Goal: Task Accomplishment & Management: Use online tool/utility

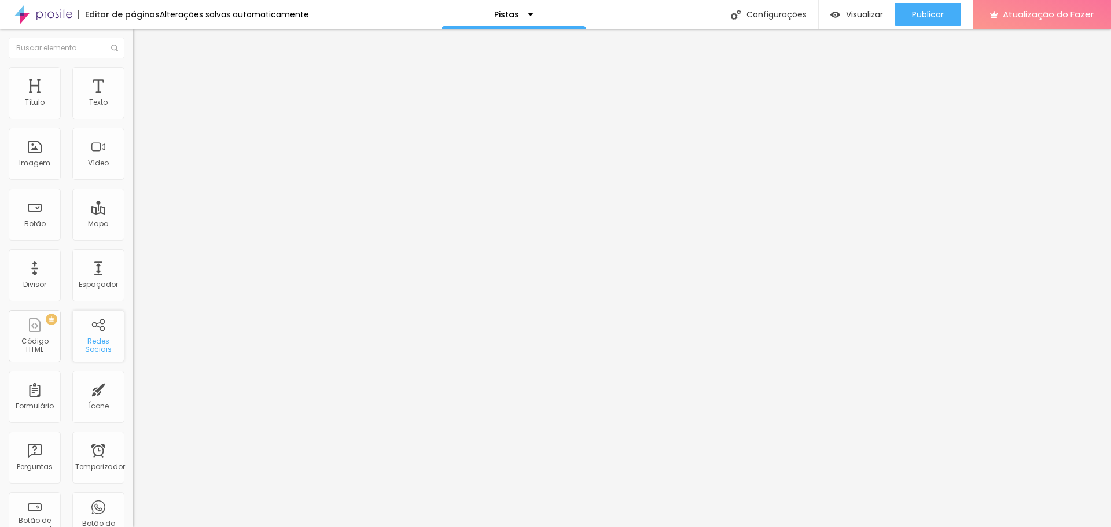
click at [87, 329] on div "Redes Sociais" at bounding box center [98, 336] width 52 height 52
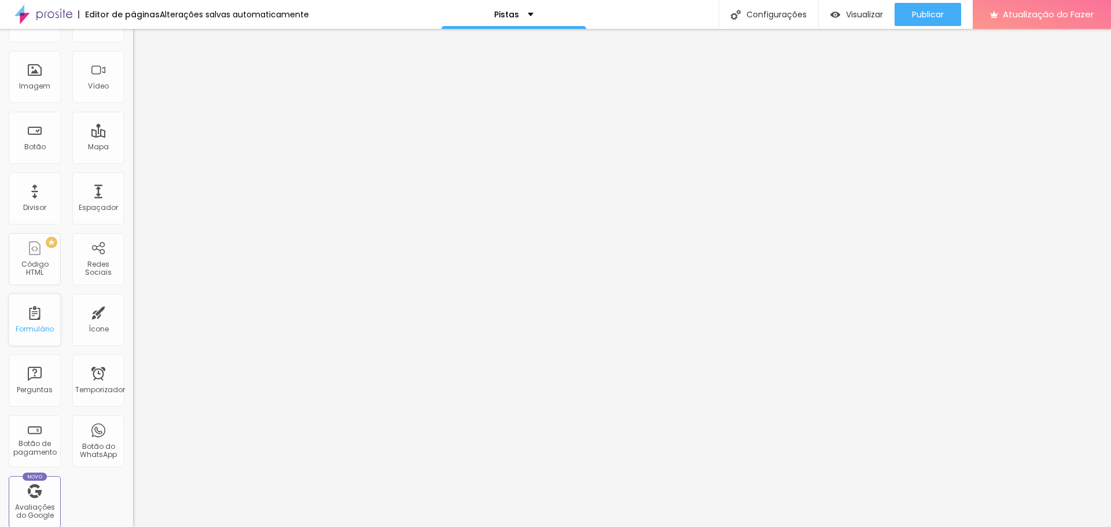
scroll to position [116, 0]
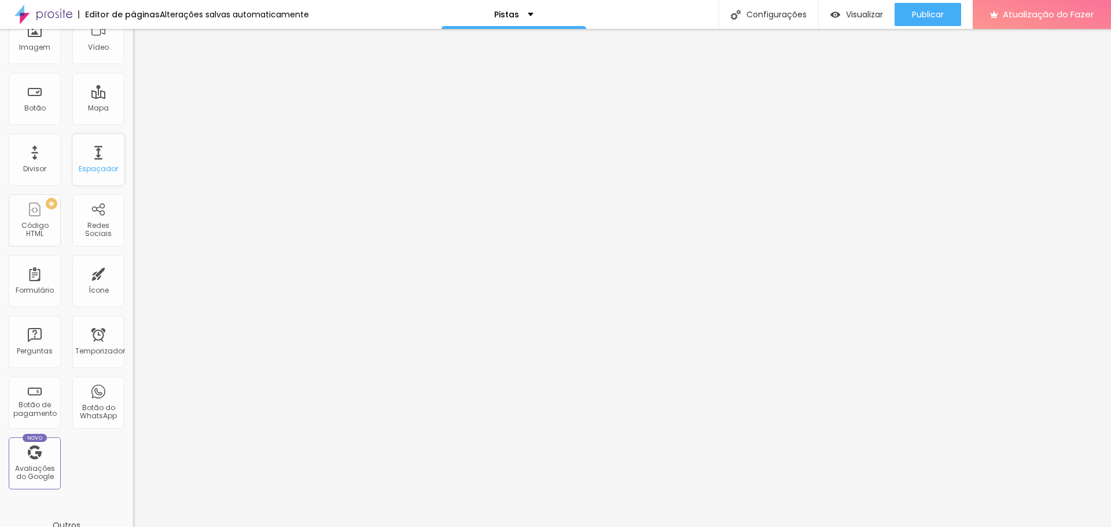
click at [87, 169] on font "Espaçador" at bounding box center [98, 169] width 39 height 10
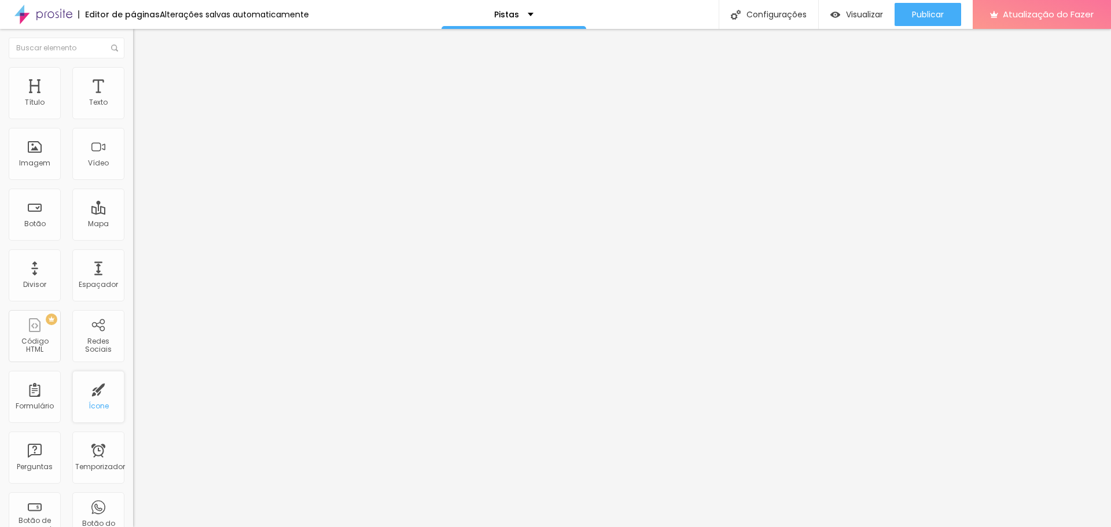
click at [93, 416] on div "Ícone" at bounding box center [98, 397] width 52 height 52
click at [934, 16] on font "Publicar" at bounding box center [928, 15] width 32 height 12
click at [29, 171] on div "Botão" at bounding box center [35, 157] width 52 height 52
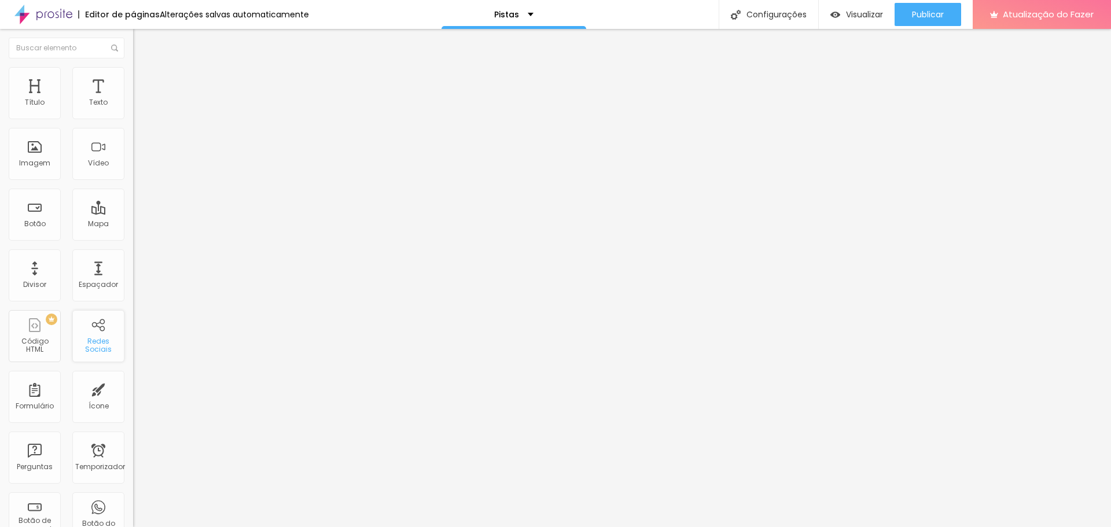
click at [90, 342] on font "Redes Sociais" at bounding box center [98, 345] width 27 height 18
click at [133, 109] on div "TikTok" at bounding box center [199, 108] width 133 height 36
click at [133, 145] on div "TikTok" at bounding box center [199, 134] width 133 height 21
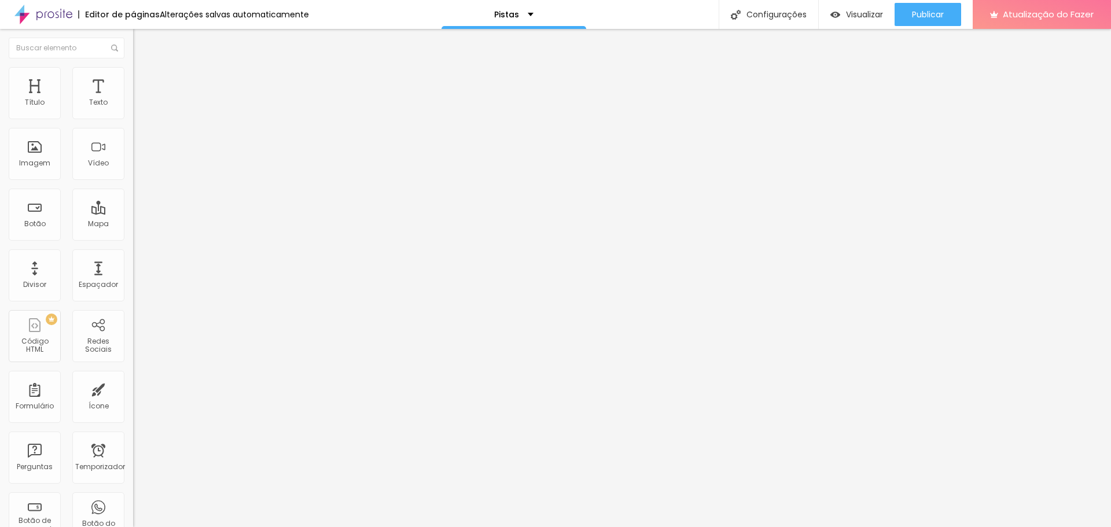
click at [133, 117] on img at bounding box center [137, 121] width 8 height 8
click at [133, 234] on div "Instagram" at bounding box center [199, 237] width 133 height 7
click at [133, 393] on input "https://" at bounding box center [202, 399] width 139 height 12
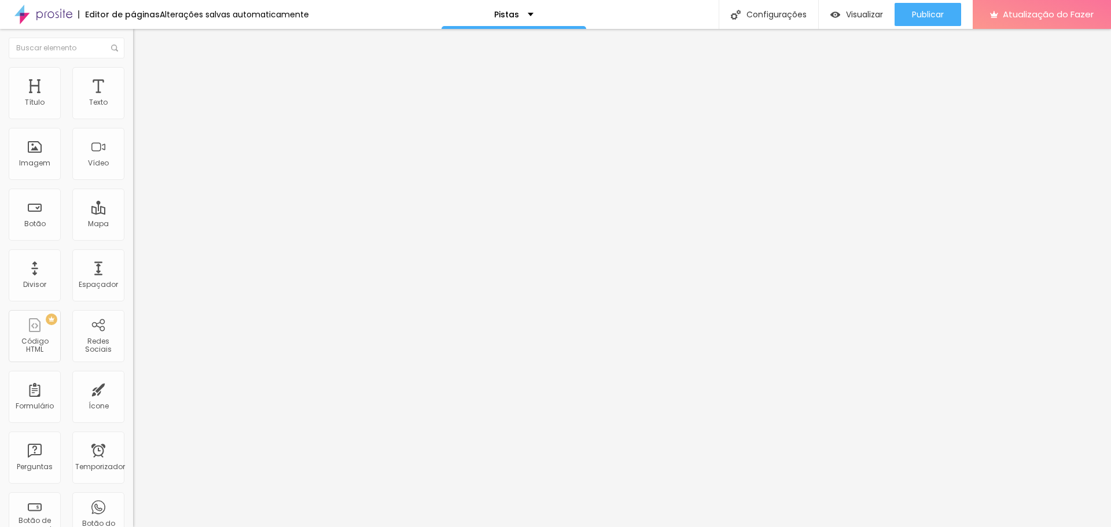
paste input "[URL][DOMAIN_NAME]"
drag, startPoint x: 112, startPoint y: 187, endPoint x: 0, endPoint y: 192, distance: 111.7
click at [133, 192] on div "Instagram Rede social TikTok Endereço URL https://[URL][DOMAIN_NAME] Abrir em u…" at bounding box center [199, 284] width 133 height 388
click at [133, 393] on input "https://[URL][DOMAIN_NAME]" at bounding box center [202, 399] width 139 height 12
type input "[URL][DOMAIN_NAME]"
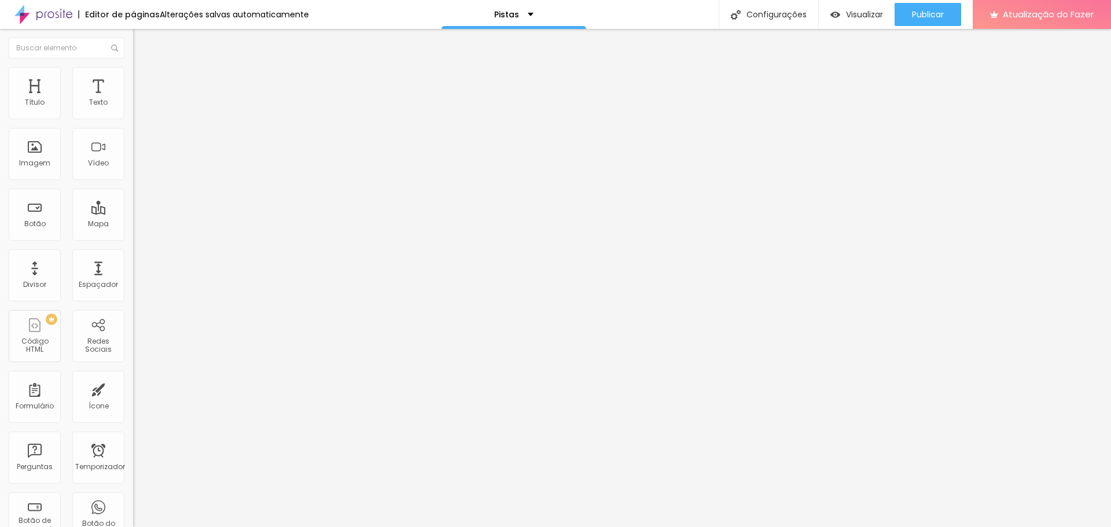
click at [133, 298] on div "Editar nulo Conteúdo Estilo Avançado Instagram Rede social TikTok Endereço URL …" at bounding box center [199, 278] width 133 height 498
click at [133, 386] on label "Endereço URL" at bounding box center [199, 389] width 133 height 7
click at [133, 248] on div "TikTok" at bounding box center [199, 317] width 133 height 139
click at [133, 335] on div "Editar nulo Conteúdo Estilo Avançado Instagram Rede social TikTok Endereço URL …" at bounding box center [199, 278] width 133 height 498
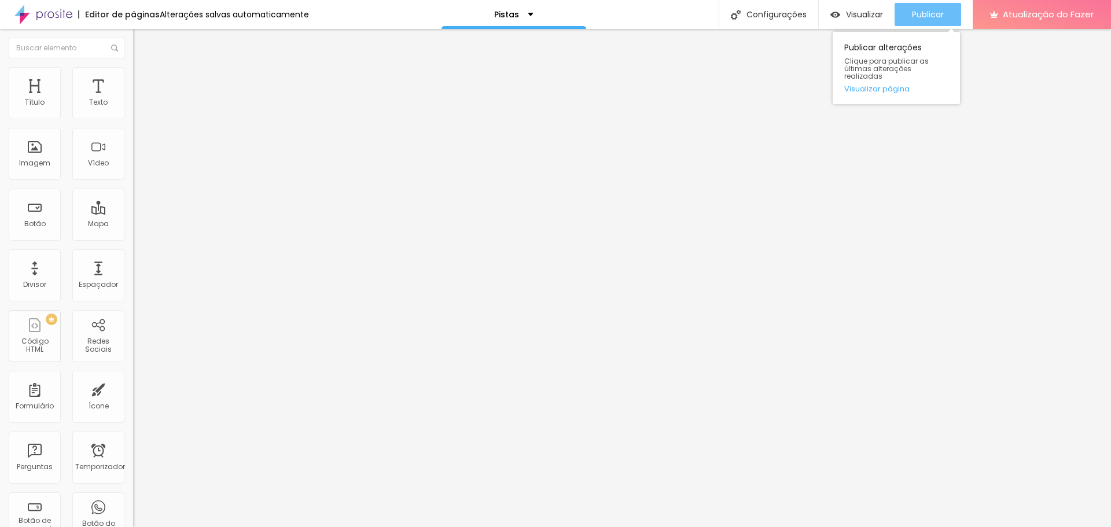
click at [946, 15] on button "Publicar" at bounding box center [927, 14] width 67 height 23
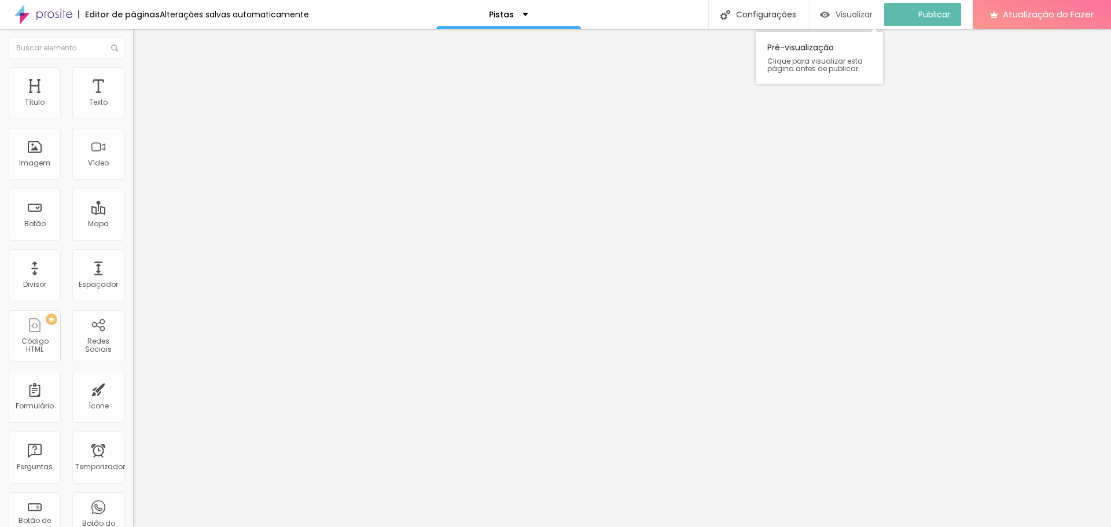
click at [841, 10] on div "Visualizar" at bounding box center [846, 15] width 53 height 10
click at [133, 79] on ul "Conteúdo Estilo Avançado" at bounding box center [199, 73] width 133 height 35
click at [143, 80] on font "Estilo" at bounding box center [152, 75] width 18 height 10
type input "23"
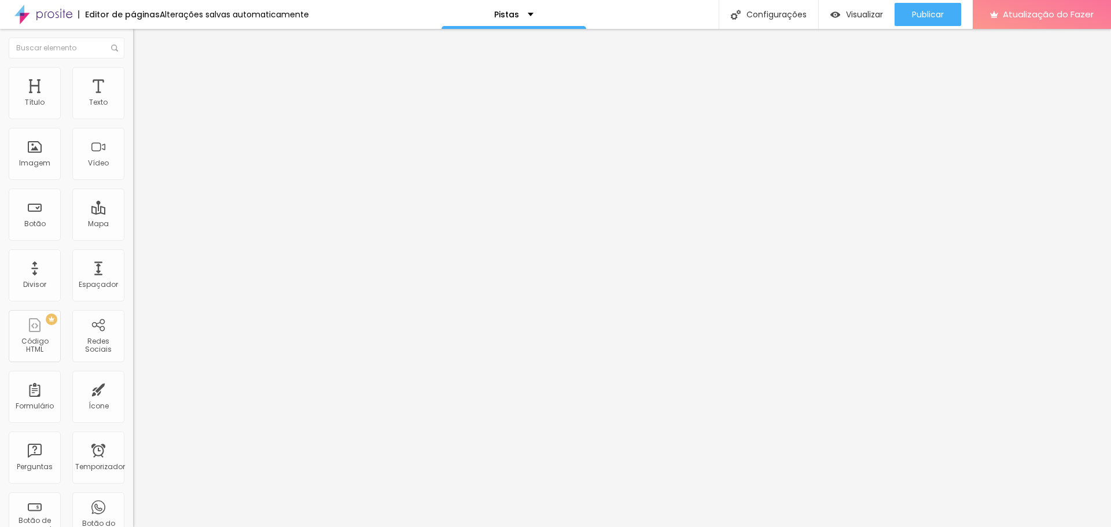
type input "24"
type input "25"
type input "26"
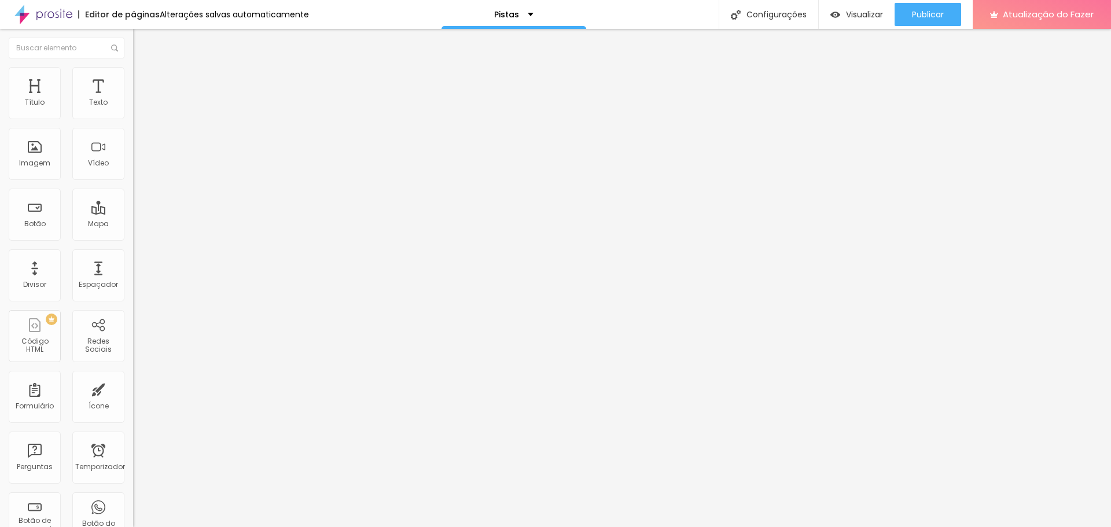
type input "26"
type input "27"
type input "28"
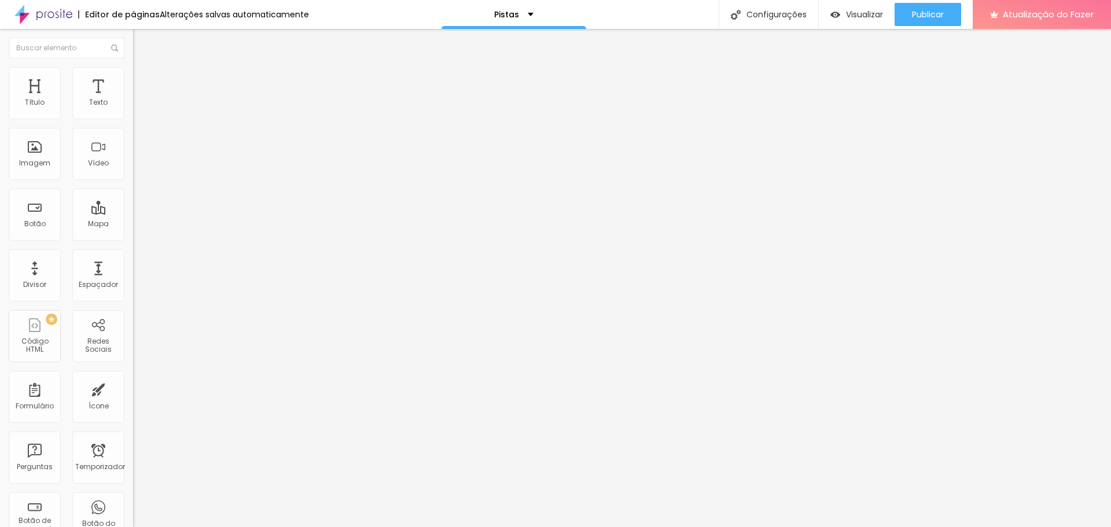
type input "29"
type input "30"
type input "31"
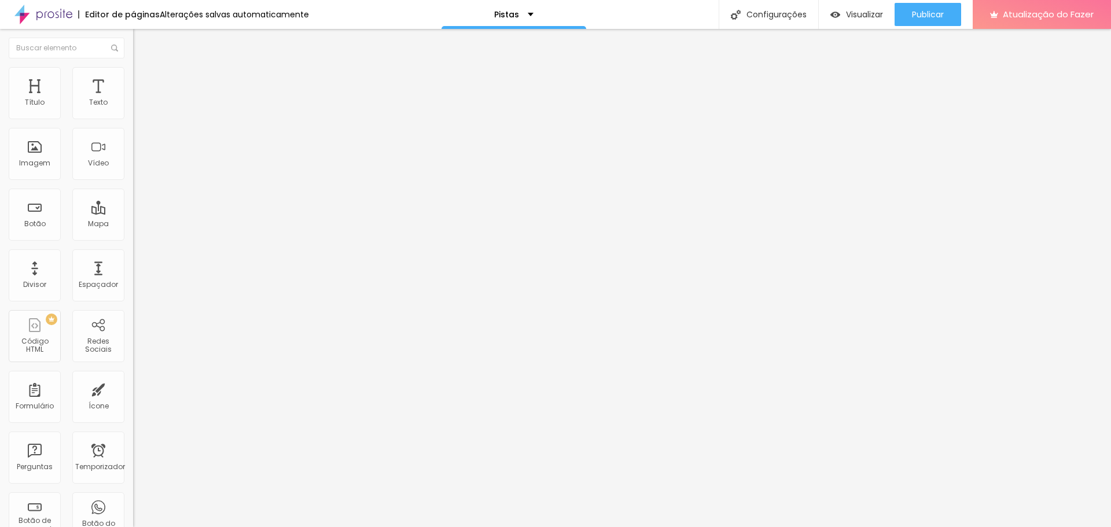
type input "31"
type input "32"
type input "33"
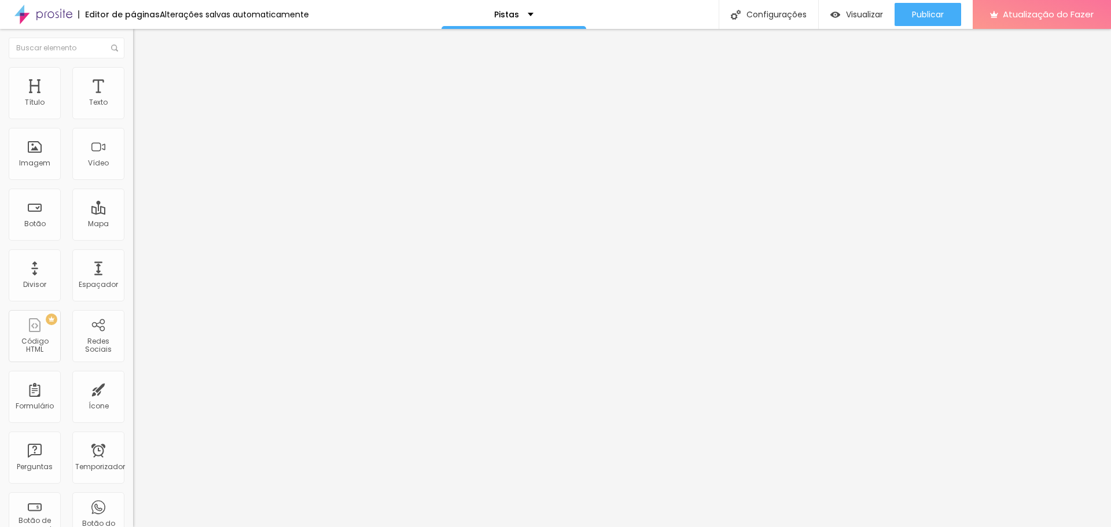
type input "34"
type input "35"
type input "37"
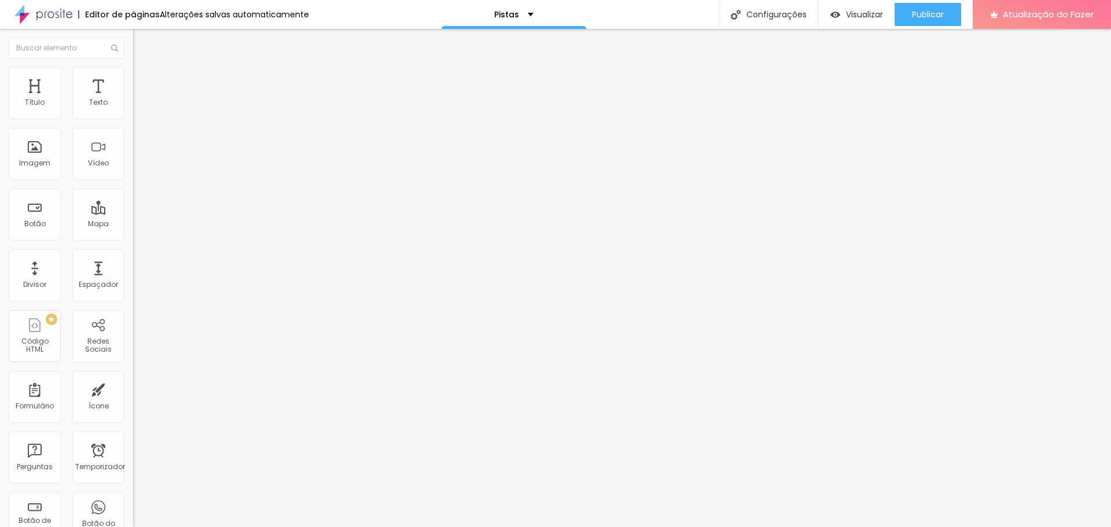
type input "37"
type input "39"
type input "40"
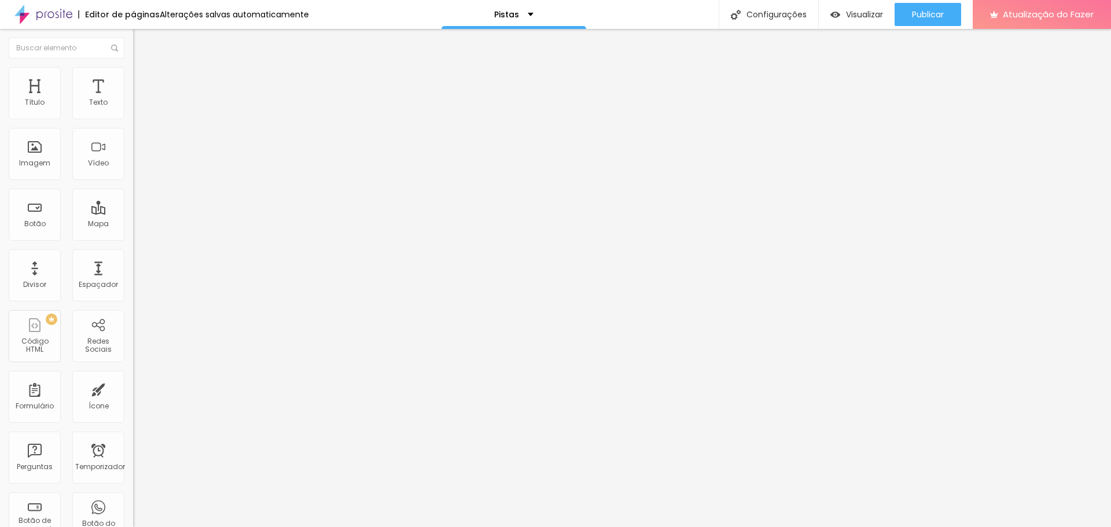
type input "39"
type input "38"
type input "36"
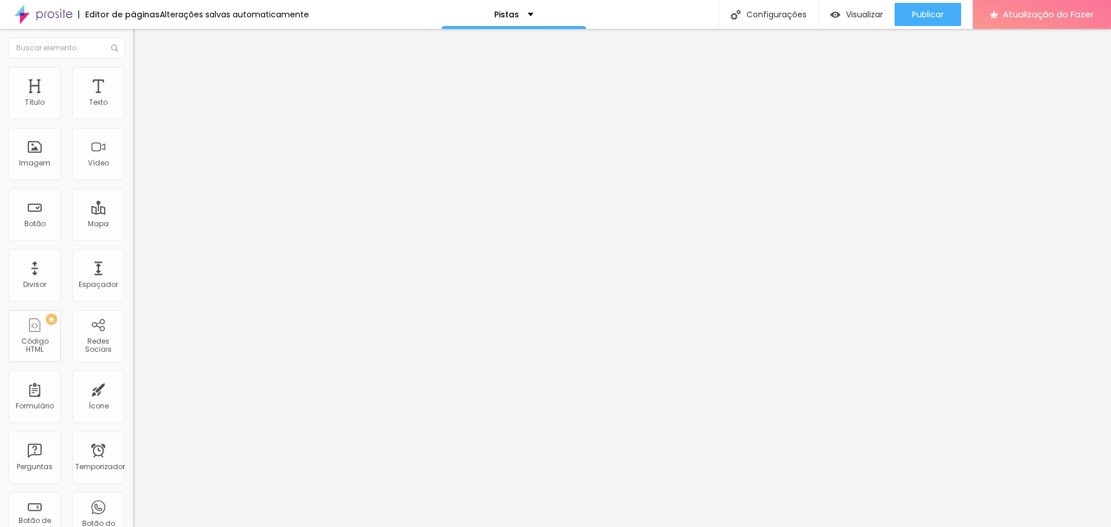
type input "36"
type input "35"
type input "33"
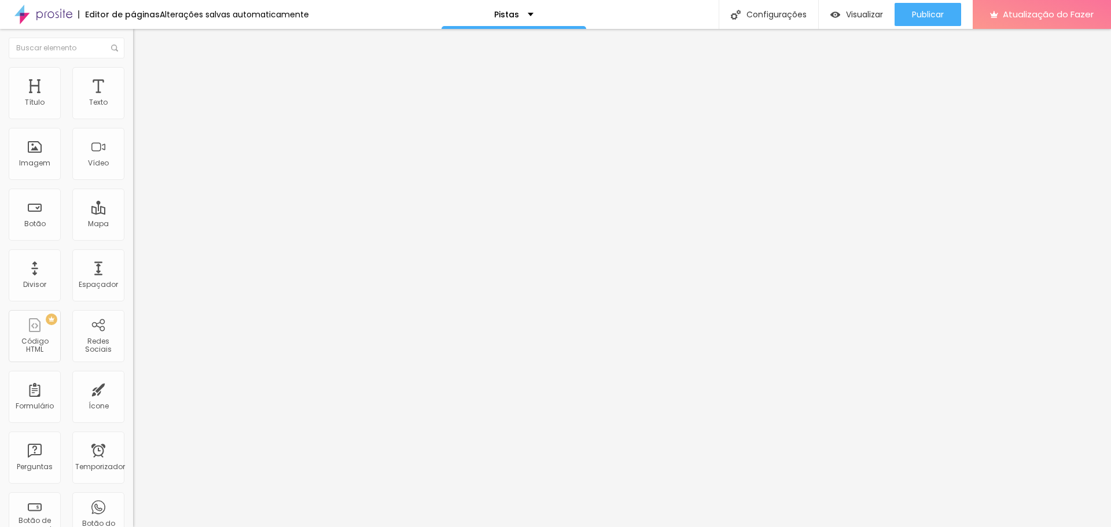
type input "32"
type input "31"
type input "30"
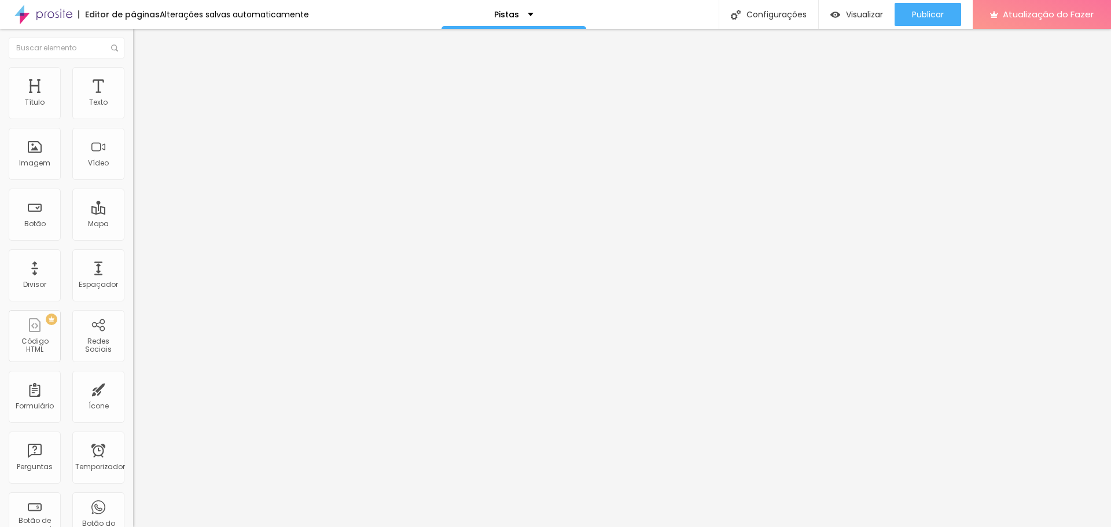
type input "30"
type input "31"
type input "32"
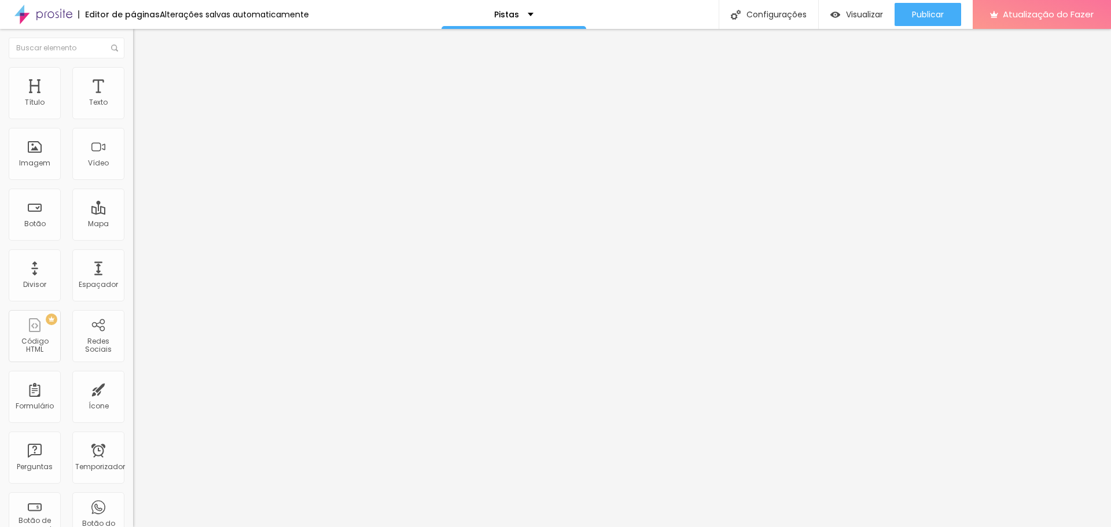
type input "33"
type input "34"
type input "39"
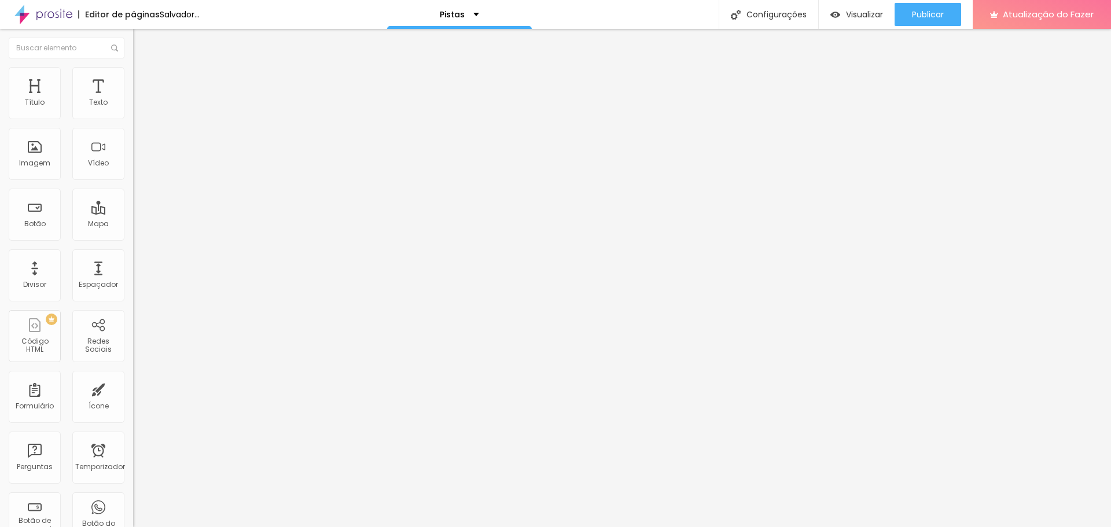
type input "39"
type input "40"
drag, startPoint x: 47, startPoint y: 125, endPoint x: 134, endPoint y: 156, distance: 91.5
type input "40"
click at [134, 119] on input "range" at bounding box center [170, 113] width 75 height 9
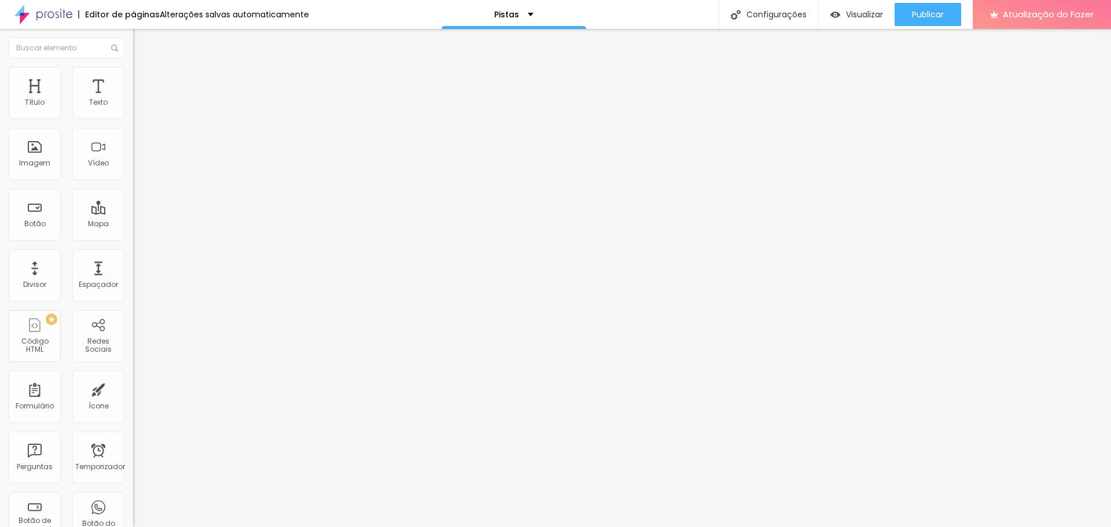
type input "11"
type input "12"
type input "13"
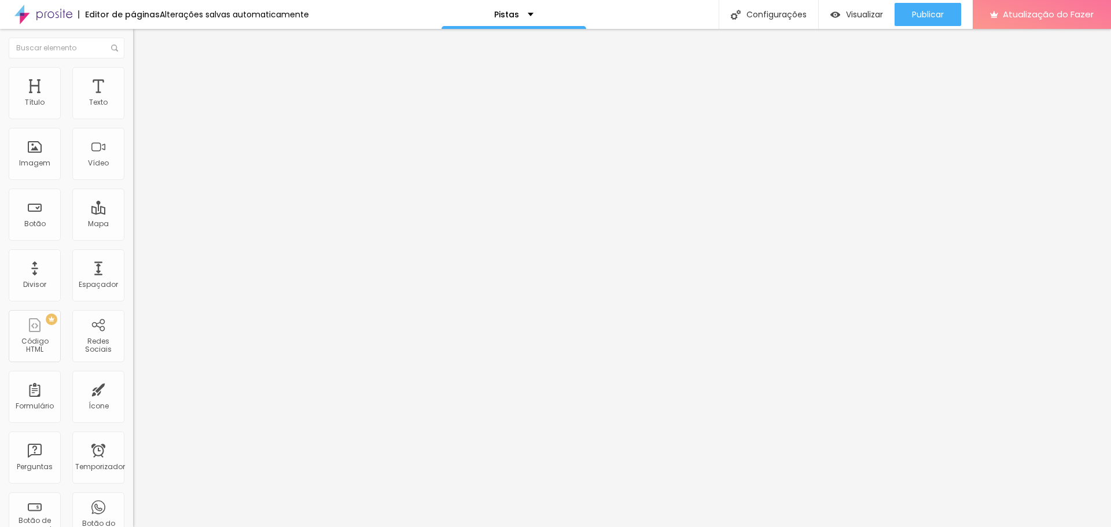
type input "13"
type input "14"
type input "15"
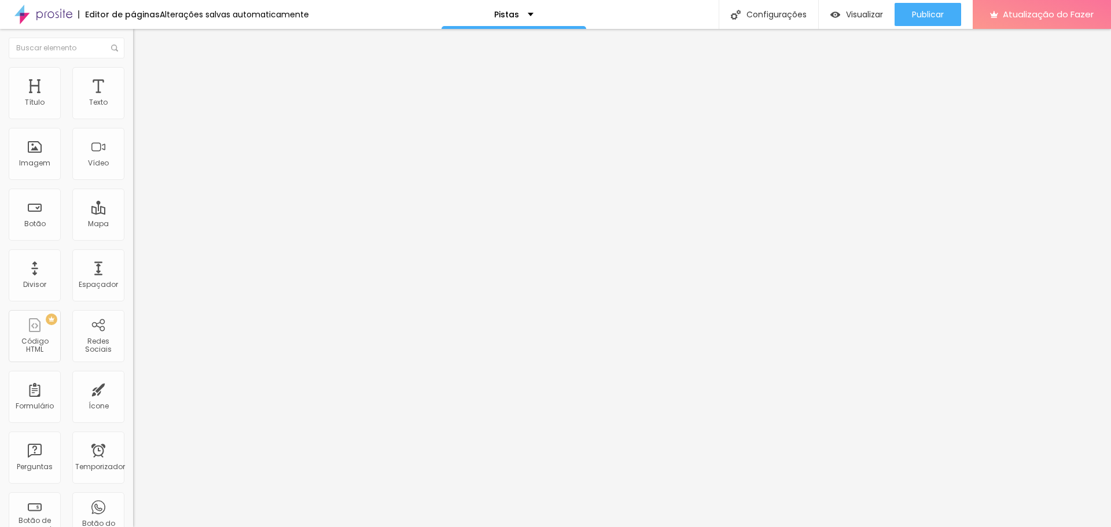
type input "16"
type input "17"
type input "18"
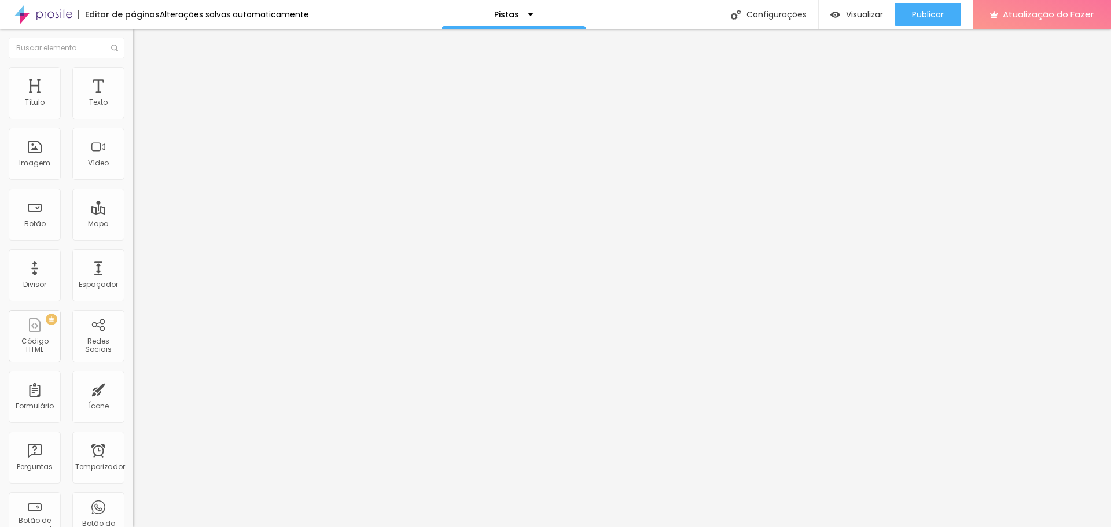
type input "18"
type input "19"
type input "21"
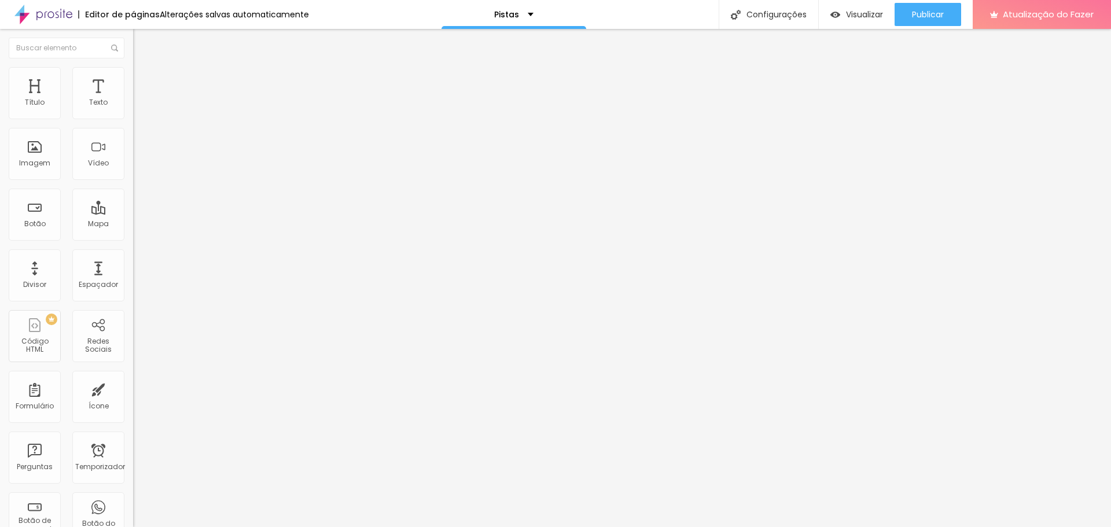
type input "23"
type input "24"
type input "25"
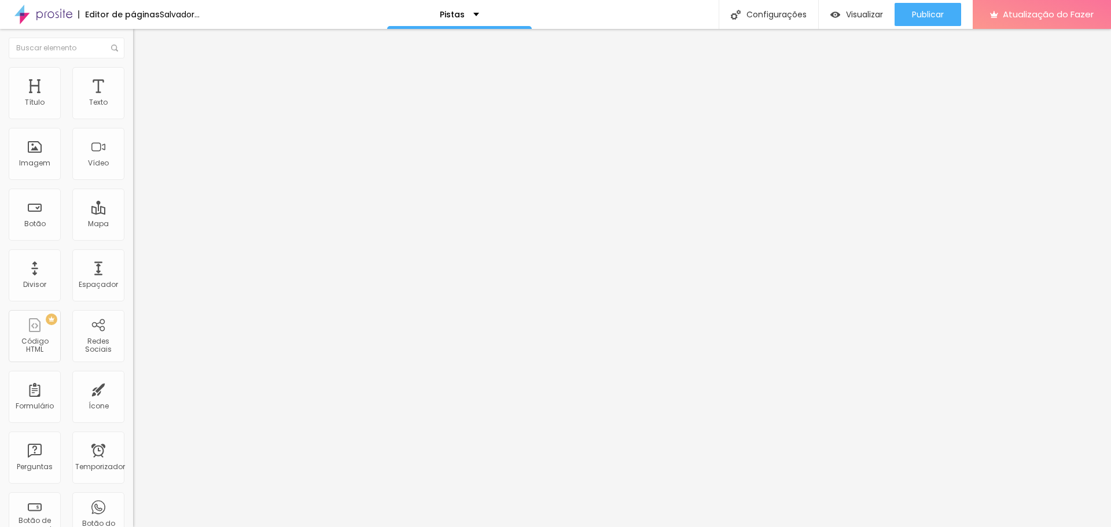
drag, startPoint x: 42, startPoint y: 156, endPoint x: 192, endPoint y: 196, distance: 155.6
type input "25"
click at [192, 148] on input "range" at bounding box center [170, 143] width 75 height 9
type input "11"
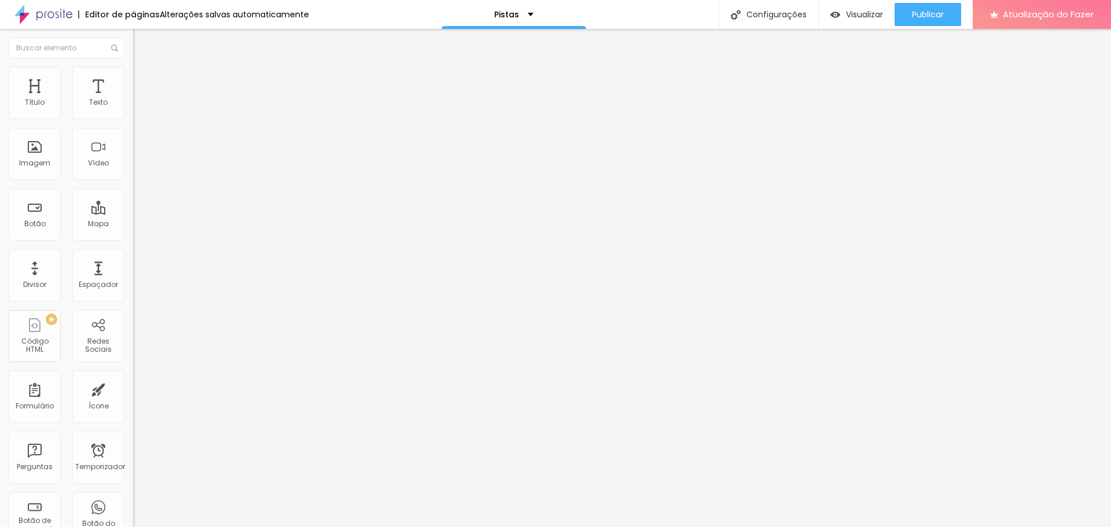
type input "15"
type input "27"
type input "30"
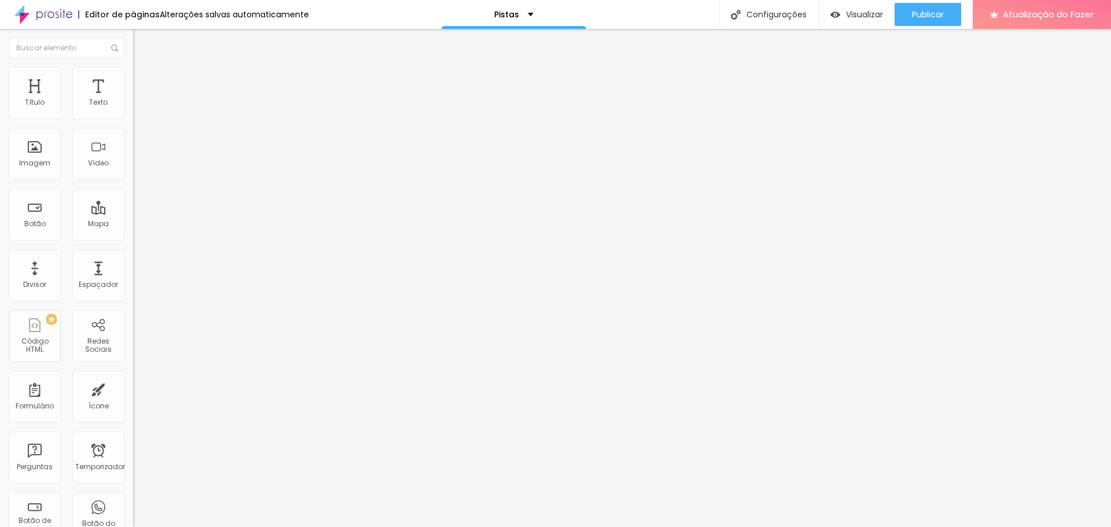
type input "30"
type input "28"
type input "25"
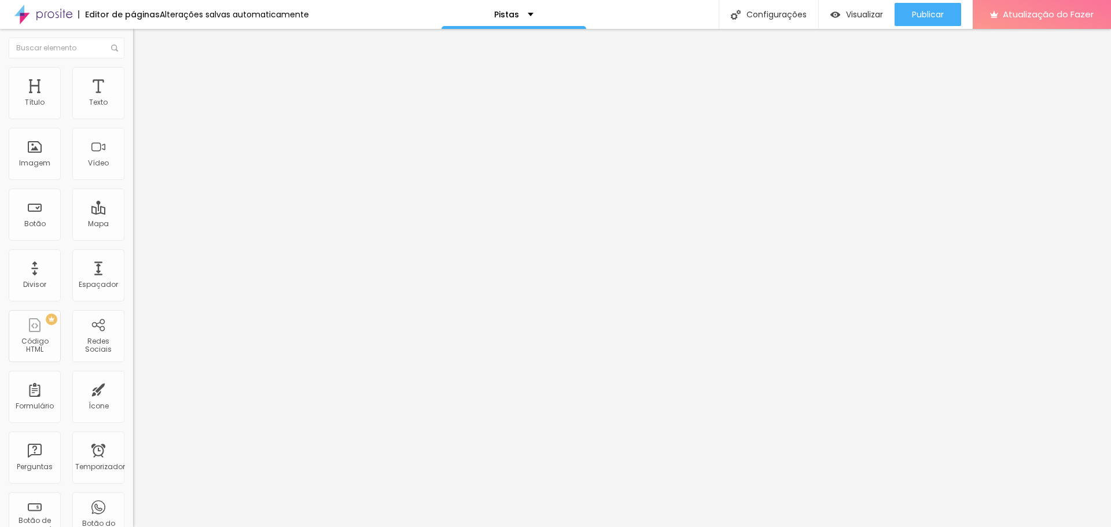
type input "16"
type input "15"
type input "14"
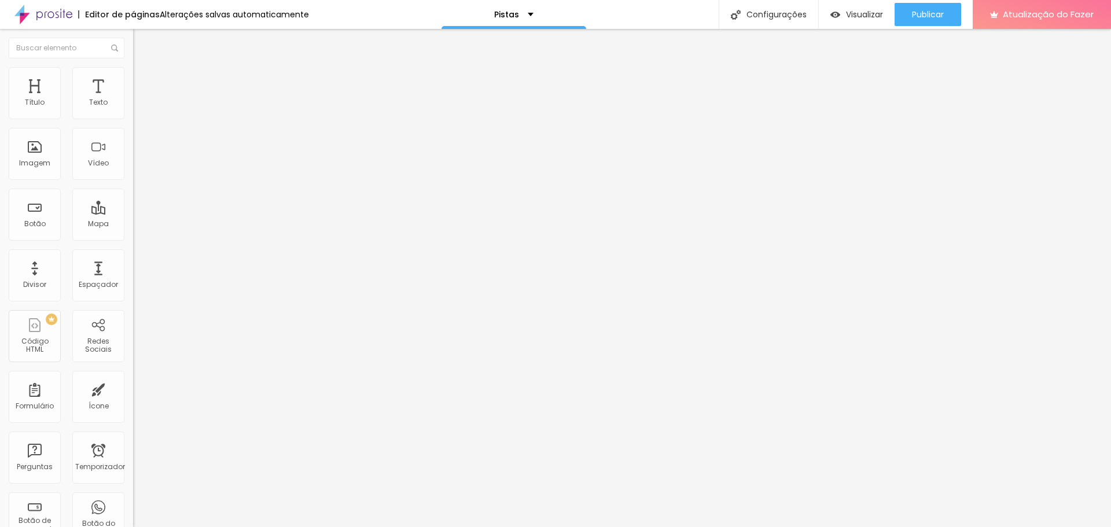
type input "14"
type input "13"
type input "12"
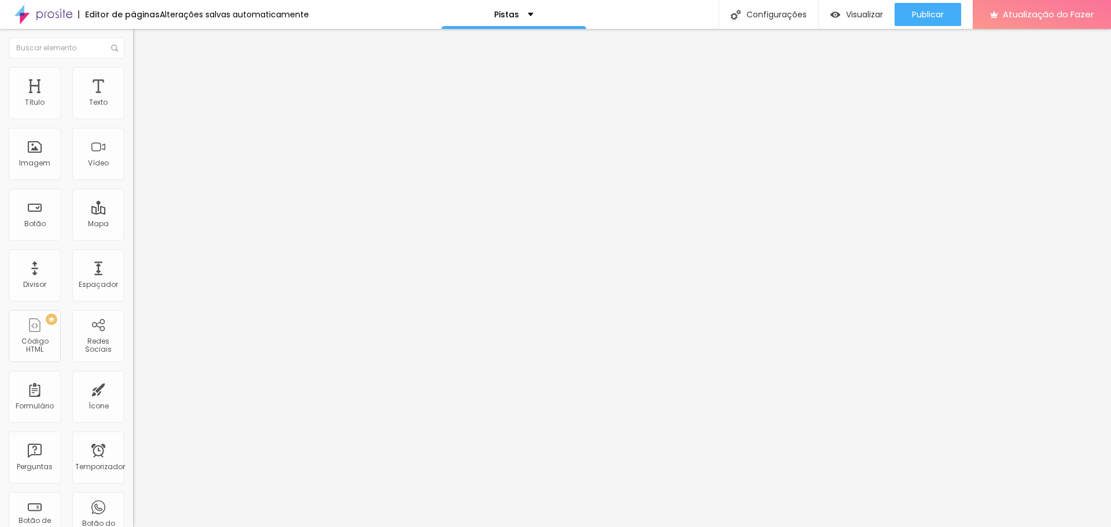
type input "11"
type input "10"
type input "9"
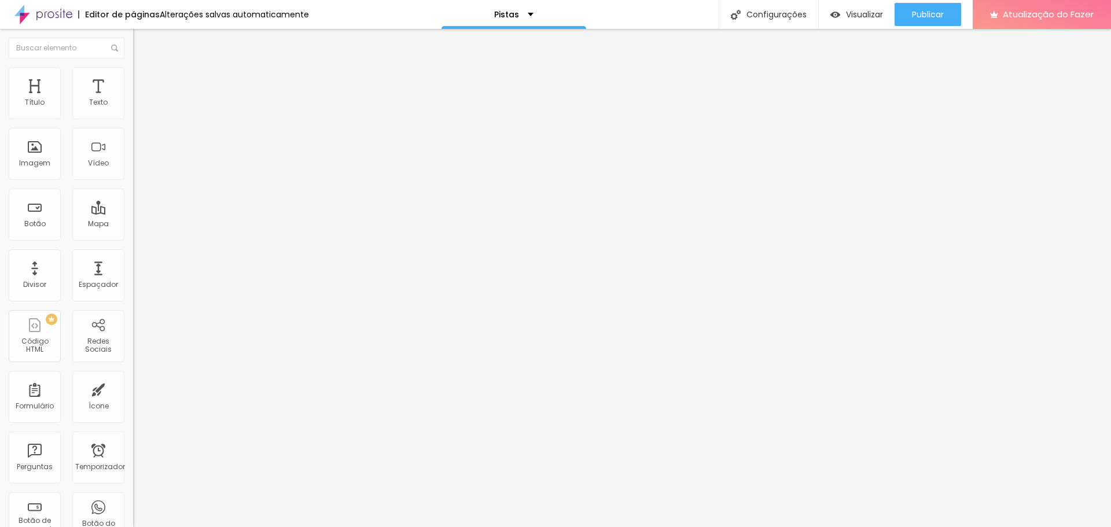
type input "9"
type input "8"
type input "7"
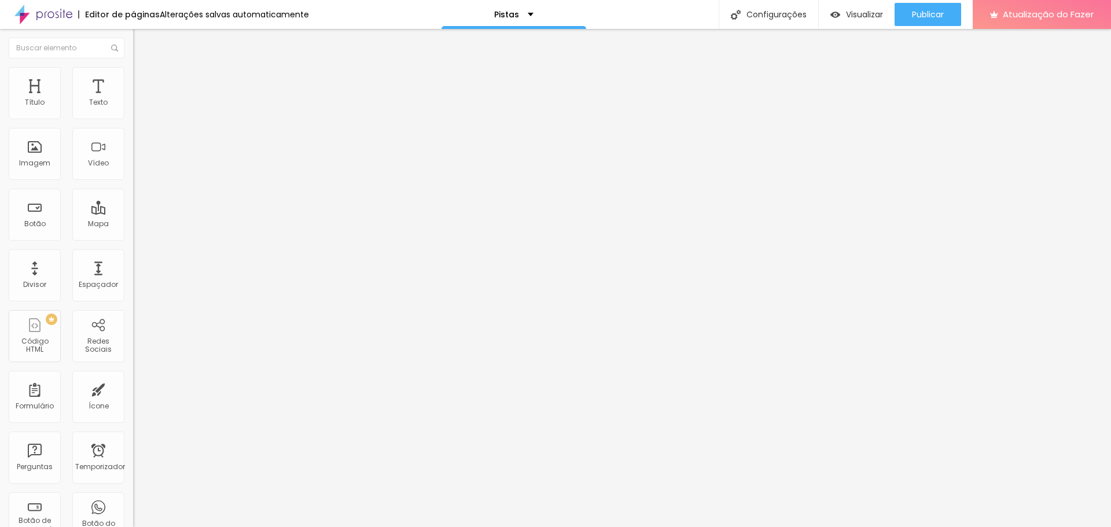
type input "6"
type input "2"
type input "1"
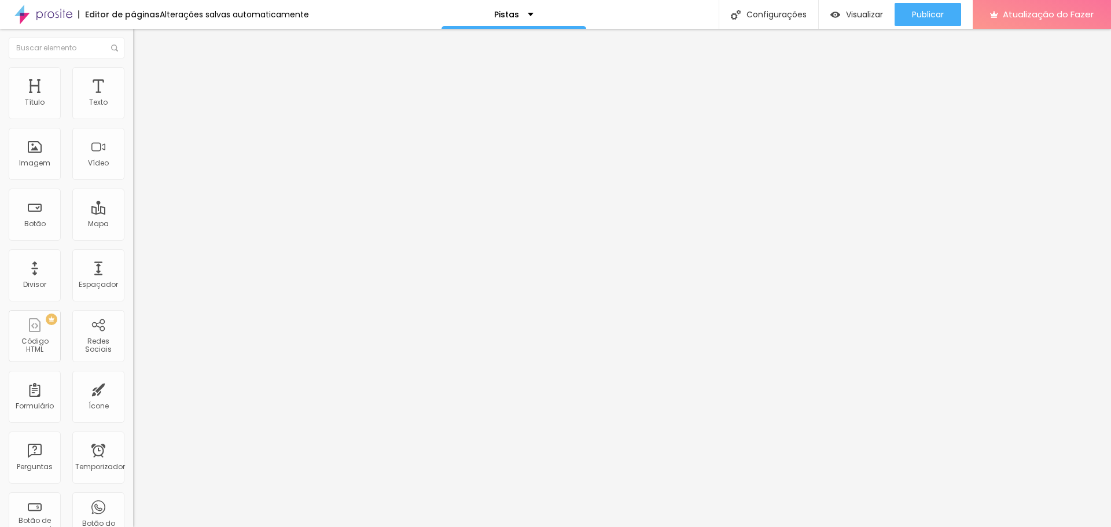
type input "1"
type input "0"
drag, startPoint x: 49, startPoint y: 189, endPoint x: 0, endPoint y: 205, distance: 51.2
type input "0"
click at [133, 178] on input "range" at bounding box center [170, 172] width 75 height 9
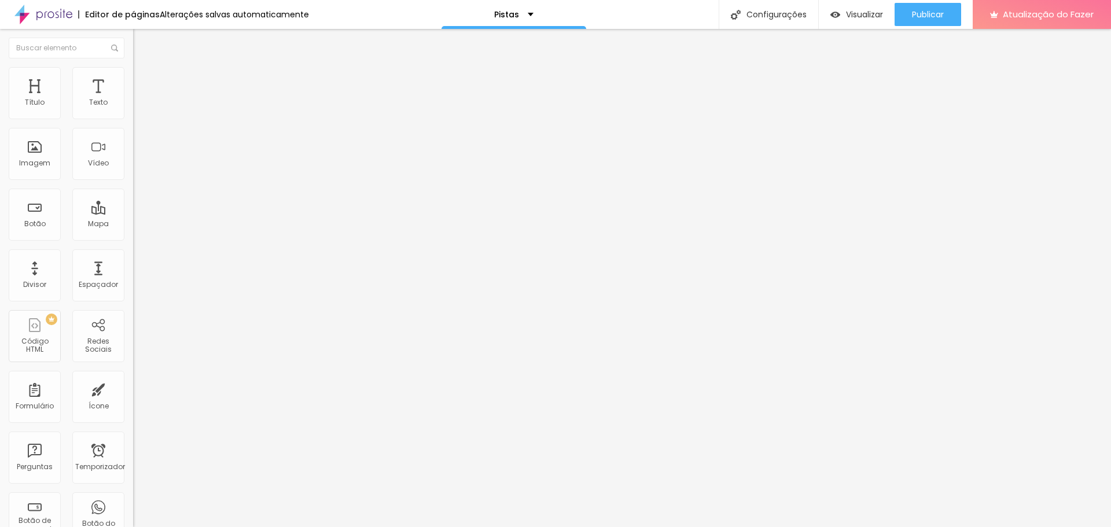
click at [133, 71] on ul "Conteúdo Estilo Avançado" at bounding box center [199, 73] width 133 height 35
click at [133, 76] on li "Estilo" at bounding box center [199, 73] width 133 height 12
type input "15"
type input "16"
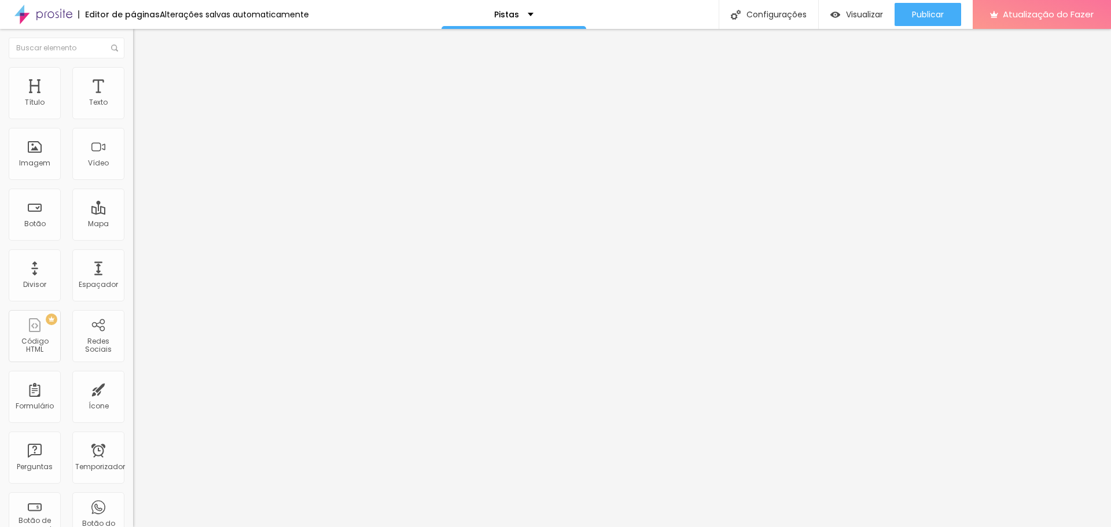
type input "16"
type input "17"
type input "18"
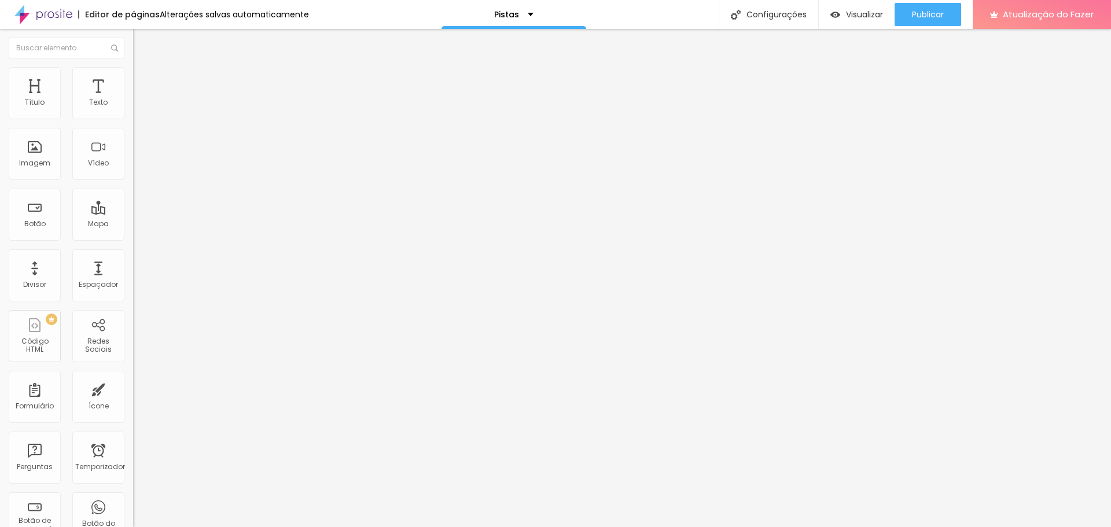
drag, startPoint x: 42, startPoint y: 177, endPoint x: 186, endPoint y: 219, distance: 150.7
type input "18"
click at [186, 336] on input "range" at bounding box center [170, 340] width 75 height 9
click at [138, 182] on img at bounding box center [141, 185] width 7 height 7
radio input "false"
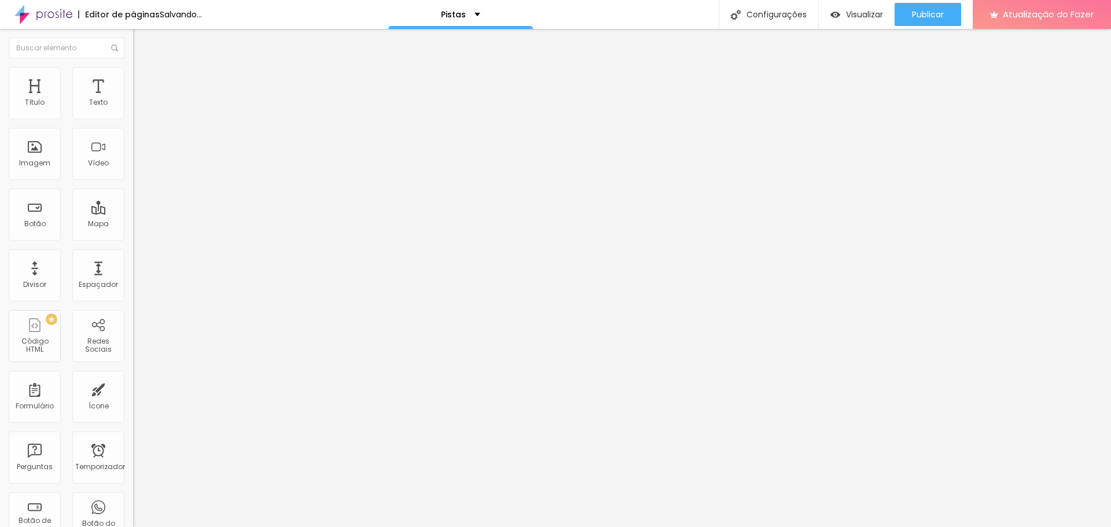
click at [138, 182] on img at bounding box center [141, 185] width 7 height 7
radio input "false"
radio input "true"
click at [138, 182] on img at bounding box center [141, 185] width 7 height 7
radio input "true"
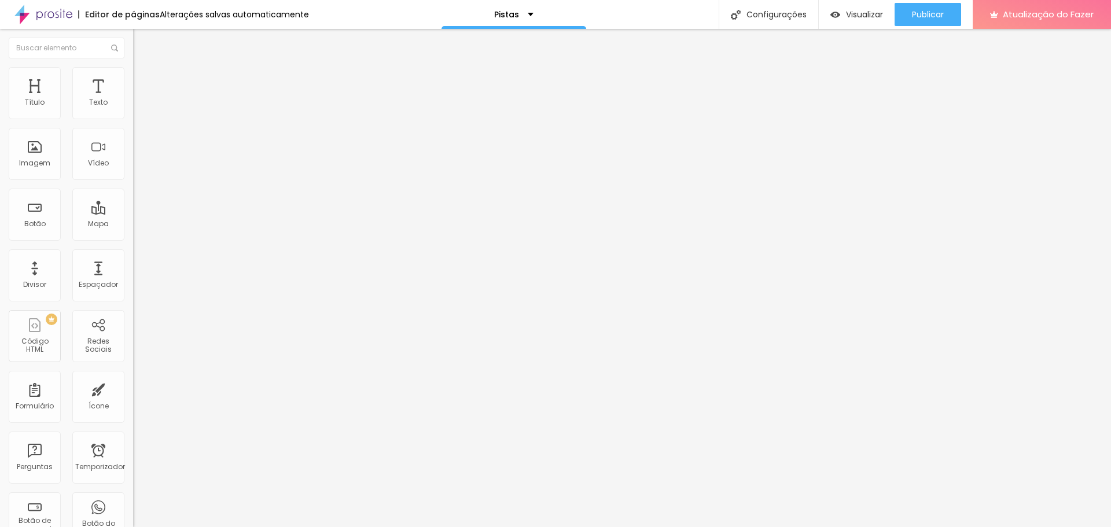
radio input "false"
click at [138, 182] on img at bounding box center [141, 185] width 7 height 7
radio input "false"
click at [138, 182] on img at bounding box center [141, 185] width 7 height 7
radio input "false"
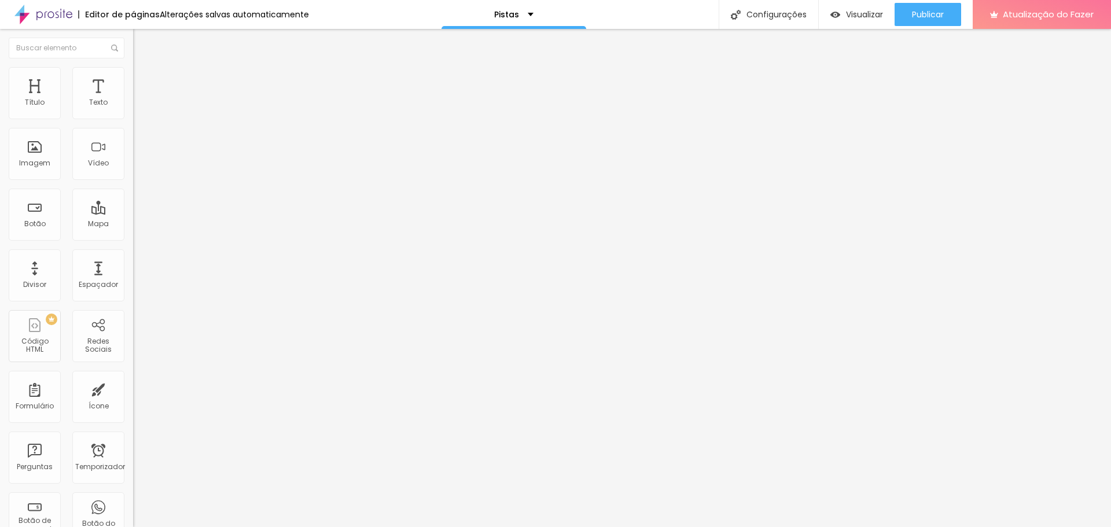
radio input "true"
click at [138, 182] on img at bounding box center [141, 185] width 7 height 7
radio input "true"
radio input "false"
click at [138, 182] on img at bounding box center [141, 185] width 7 height 7
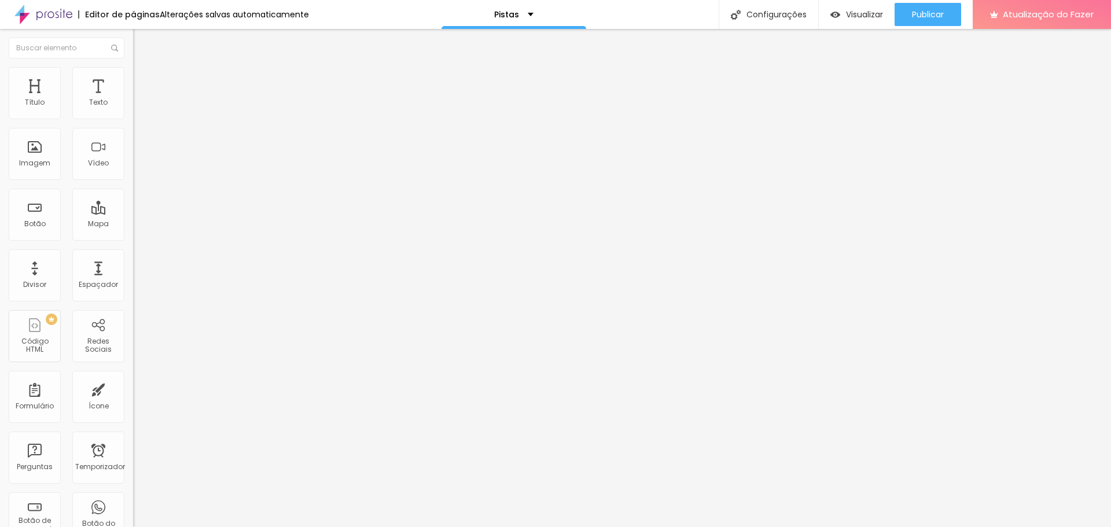
radio input "false"
radio input "true"
click at [148, 193] on input "radio" at bounding box center [152, 197] width 8 height 8
radio input "true"
click at [133, 193] on div at bounding box center [199, 197] width 133 height 9
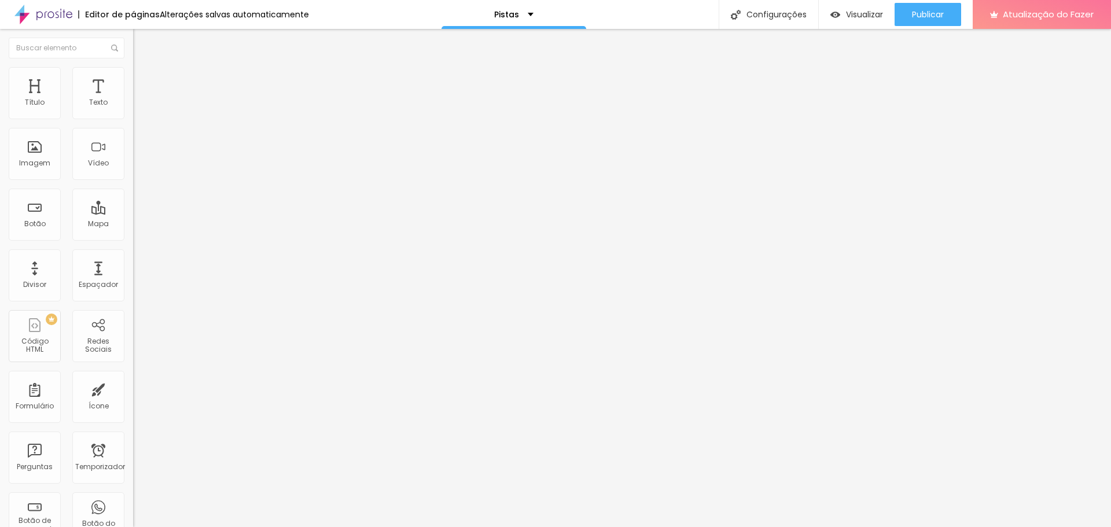
click at [141, 193] on input "radio" at bounding box center [145, 197] width 8 height 8
radio input "true"
radio input "false"
click at [933, 14] on font "Publicar" at bounding box center [928, 15] width 32 height 12
click at [866, 13] on font "Visualizar" at bounding box center [853, 15] width 37 height 12
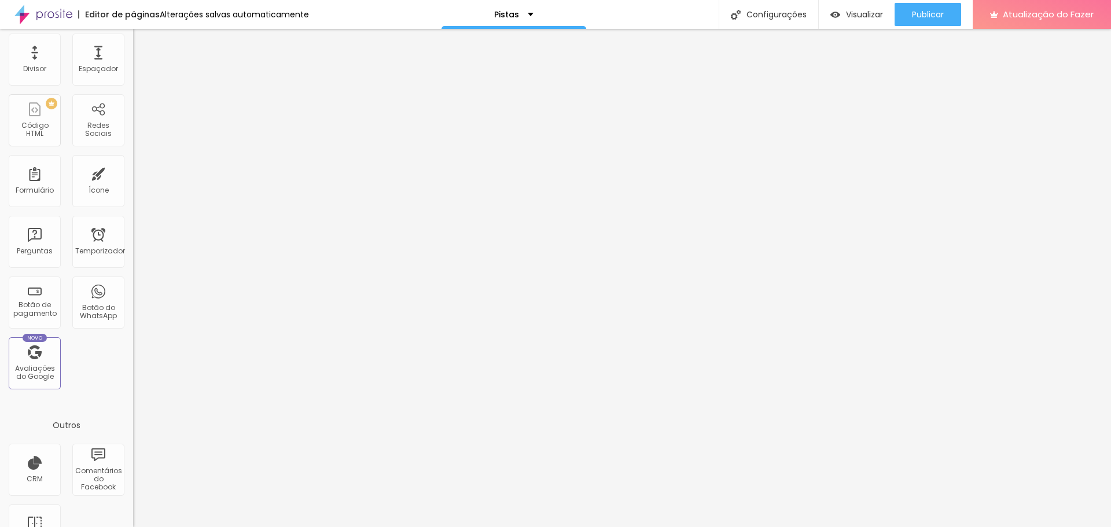
scroll to position [254, 0]
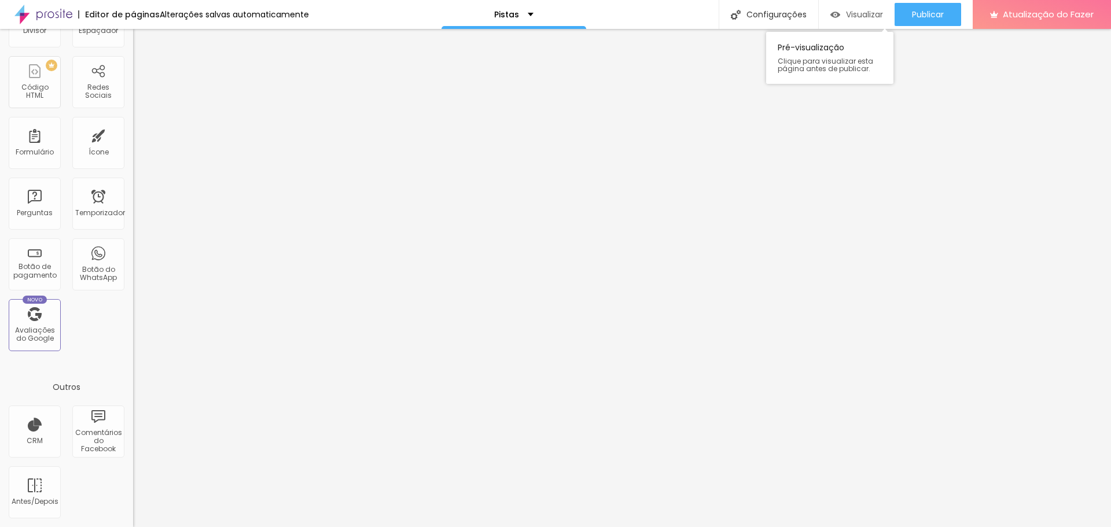
click at [843, 12] on div "Visualizar" at bounding box center [856, 15] width 53 height 10
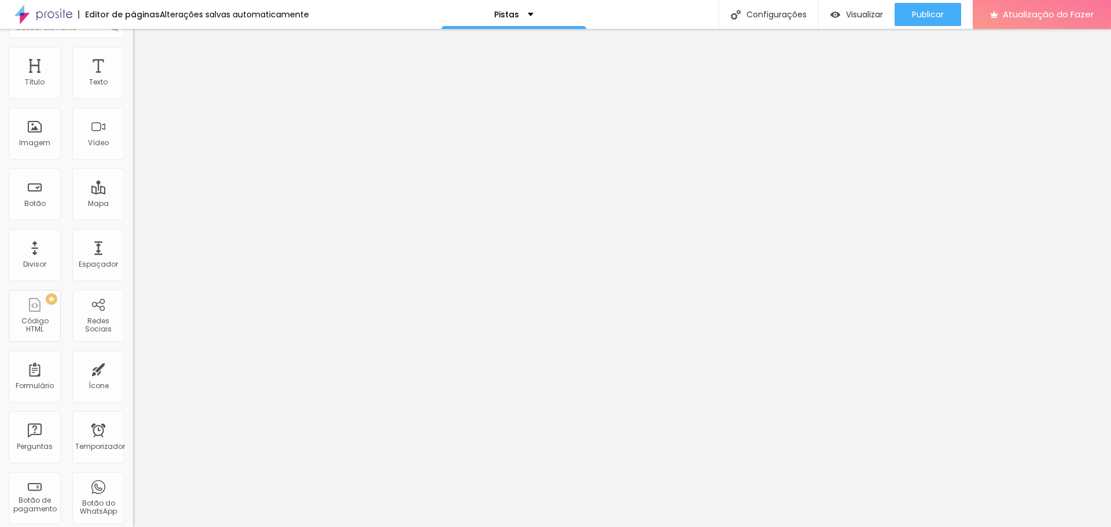
scroll to position [0, 0]
